Goal: Task Accomplishment & Management: Manage account settings

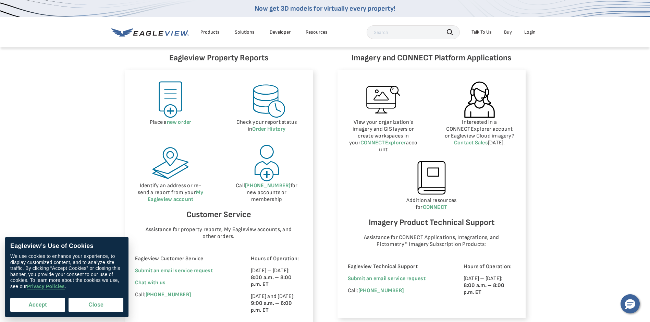
click at [53, 304] on button "Accept" at bounding box center [37, 305] width 55 height 14
checkbox input "true"
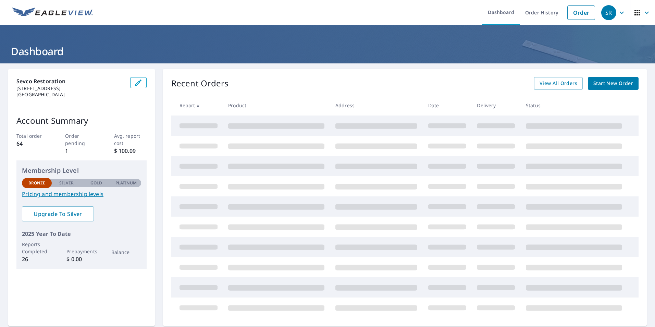
click at [618, 13] on icon "button" at bounding box center [622, 13] width 8 height 8
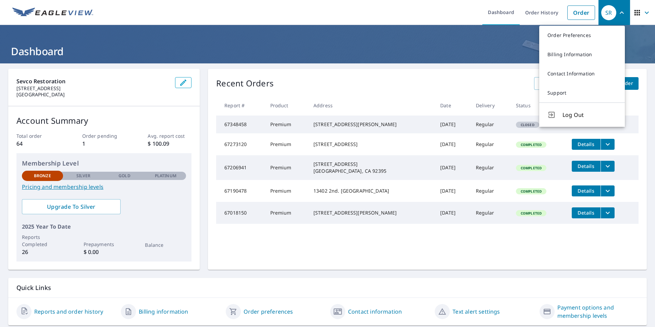
click at [572, 114] on span "Log Out" at bounding box center [589, 115] width 54 height 8
